Goal: Find specific page/section: Find specific page/section

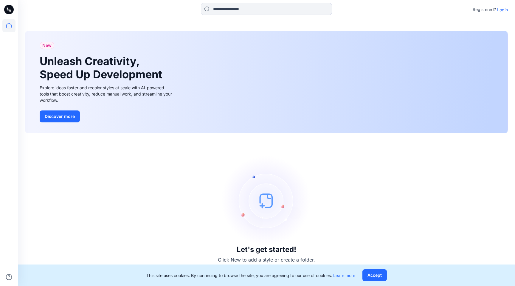
click at [503, 9] on p "Login" at bounding box center [502, 10] width 11 height 6
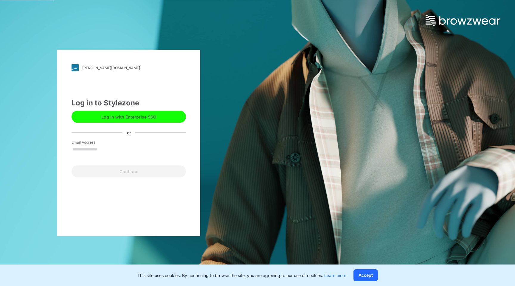
type input "**********"
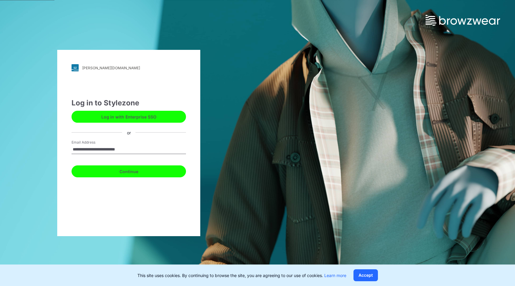
click at [121, 169] on button "Continue" at bounding box center [129, 171] width 115 height 12
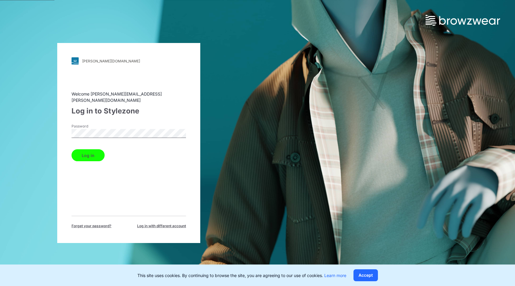
click at [88, 149] on button "Log in" at bounding box center [88, 155] width 33 height 12
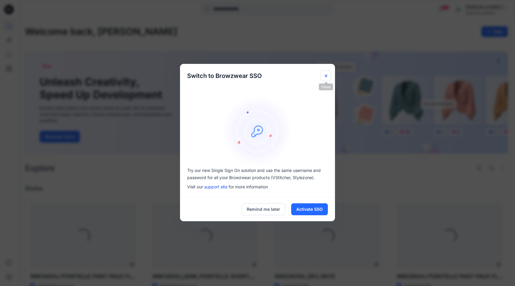
click at [326, 74] on icon "Close" at bounding box center [326, 75] width 5 height 5
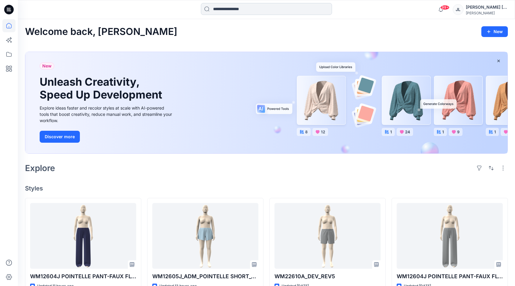
click at [240, 9] on input at bounding box center [266, 9] width 131 height 12
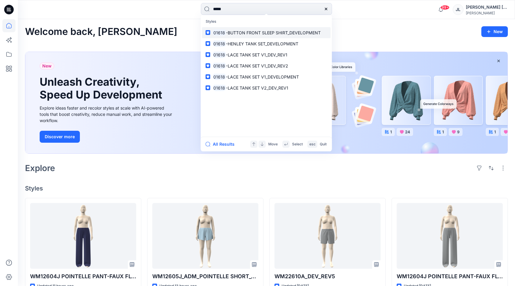
type input "*****"
click at [237, 30] on p "01618 -BUTTON FRONT SLEEP SHIRT_DEVELOPMENT" at bounding box center [267, 33] width 108 height 6
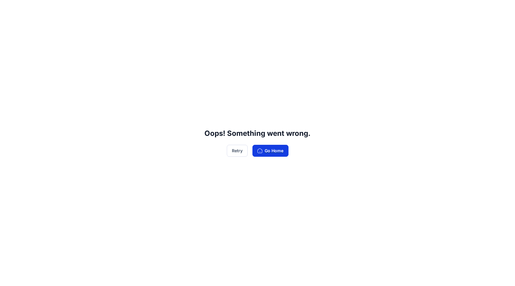
click at [265, 154] on button "Go Home" at bounding box center [271, 151] width 36 height 12
click at [267, 145] on button "Go Home" at bounding box center [271, 151] width 36 height 12
click at [269, 152] on button "Go Home" at bounding box center [271, 151] width 36 height 12
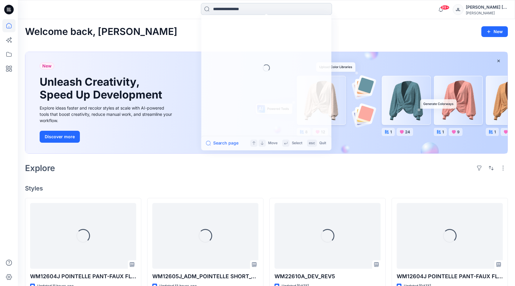
click at [248, 9] on input at bounding box center [266, 9] width 131 height 12
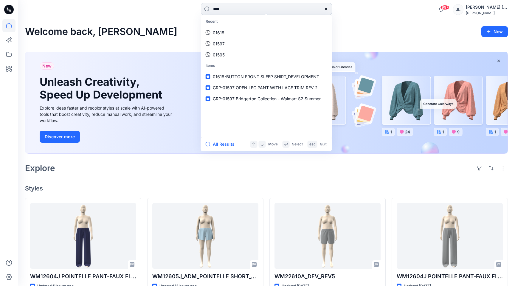
type input "*****"
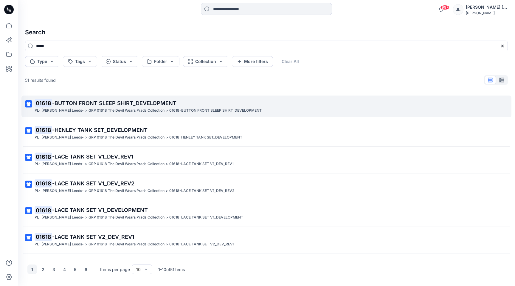
click at [132, 102] on span "-BUTTON FRONT SLEEP SHIRT_DEVELOPMENT" at bounding box center [114, 103] width 124 height 6
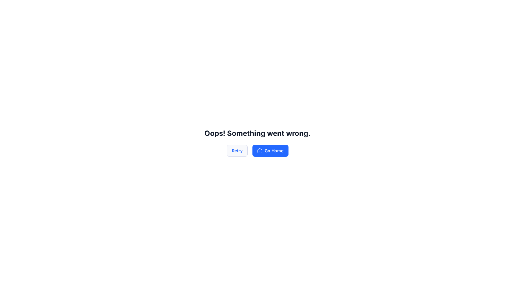
click at [232, 151] on button "Retry" at bounding box center [237, 151] width 21 height 12
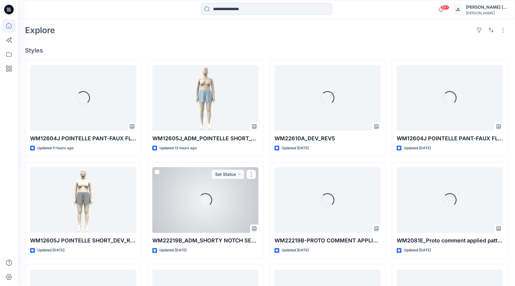
scroll to position [138, 0]
